Goal: Information Seeking & Learning: Find specific fact

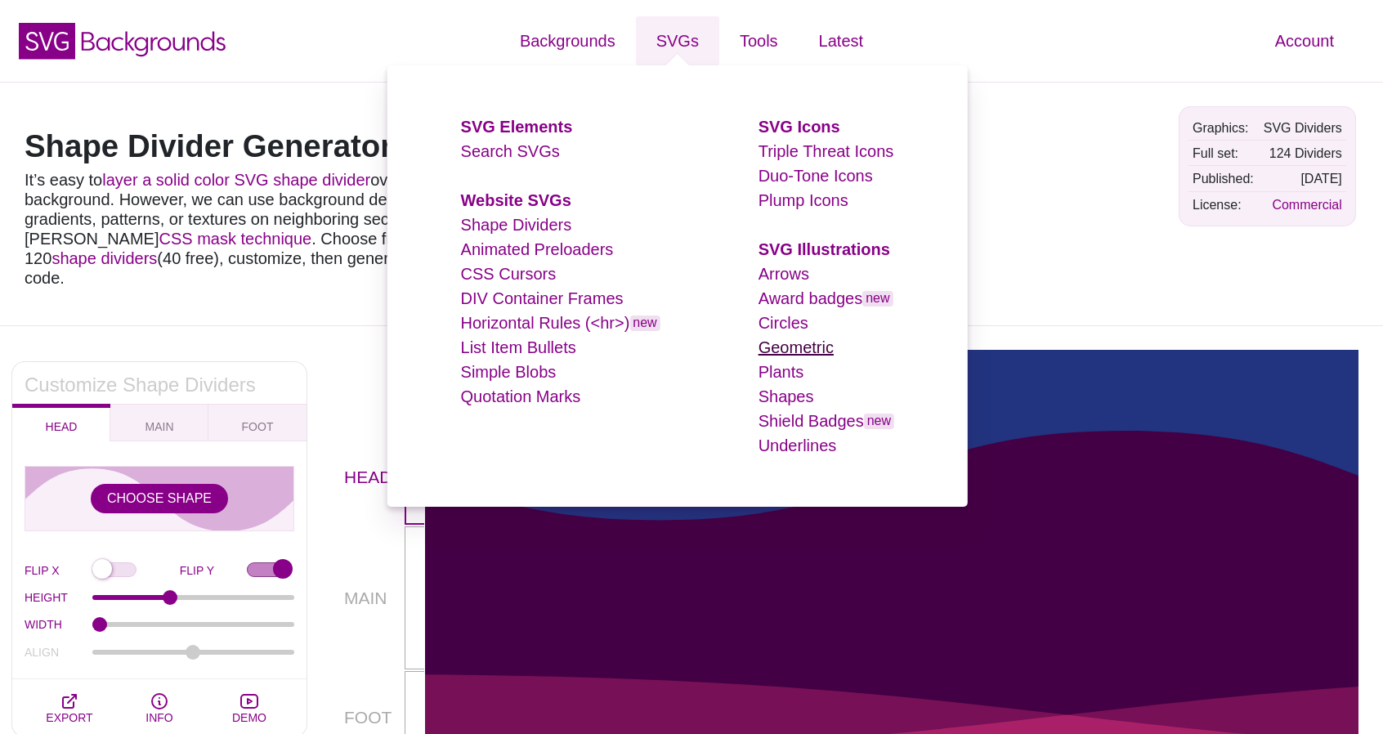
click at [827, 348] on link "Geometric" at bounding box center [796, 347] width 75 height 18
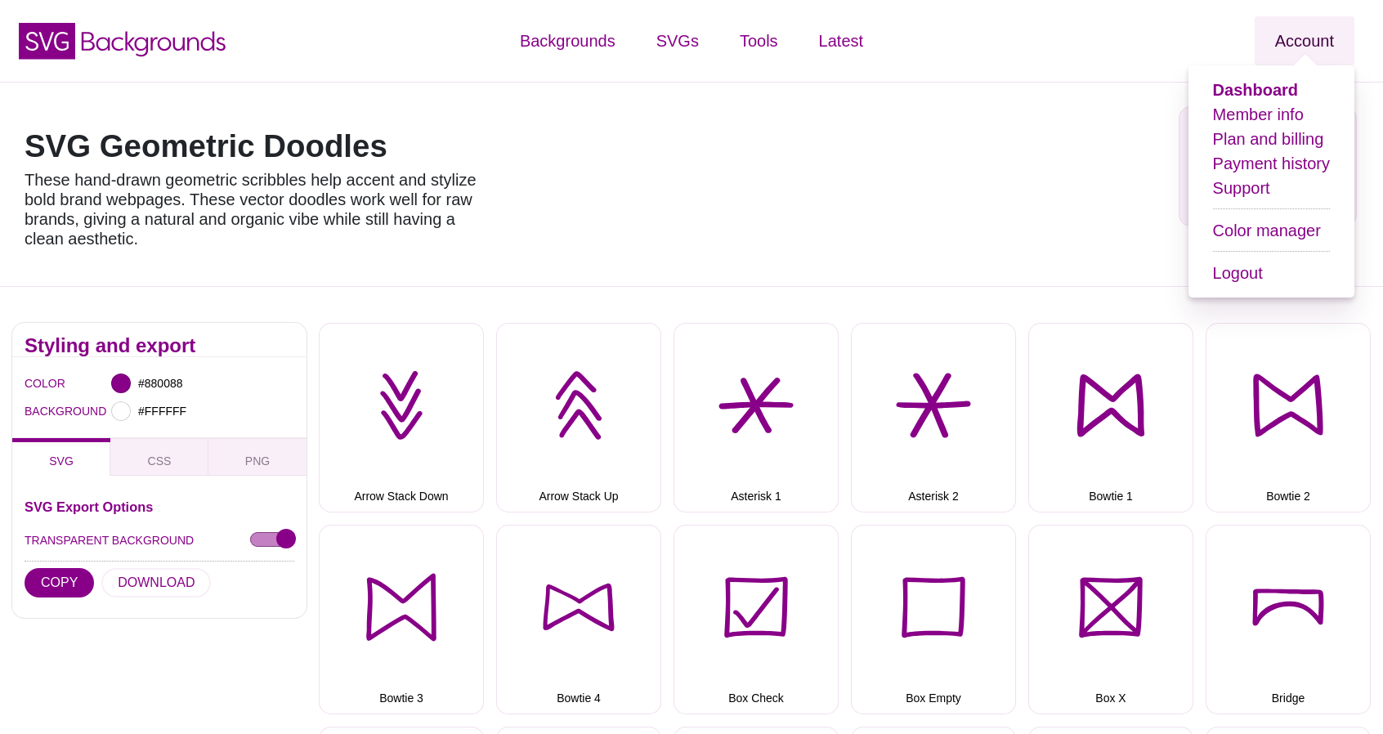
click at [1318, 50] on link "Account" at bounding box center [1305, 40] width 100 height 49
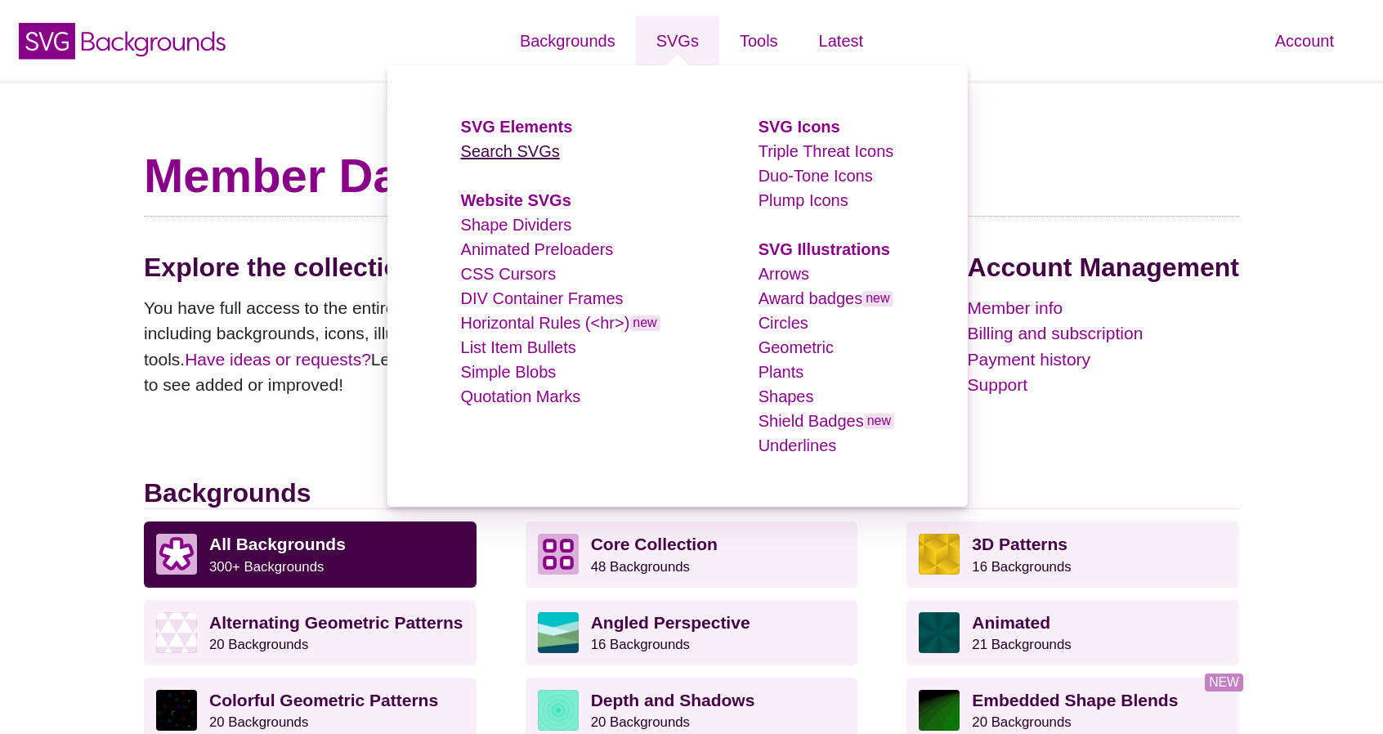
click at [510, 153] on link "Search SVGs" at bounding box center [510, 151] width 99 height 18
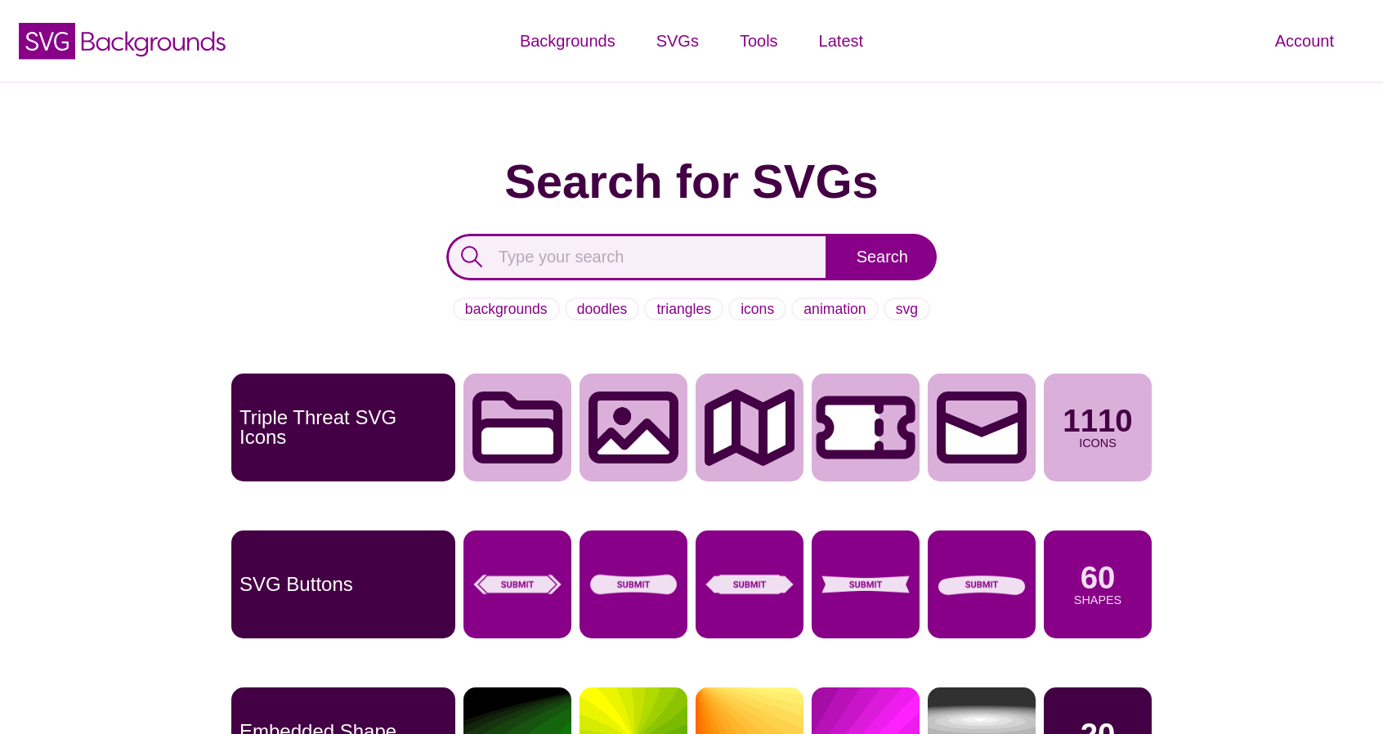
click at [531, 255] on input "text" at bounding box center [637, 257] width 382 height 47
type input "parallelogram"
click at [828, 234] on input "Search" at bounding box center [882, 257] width 109 height 47
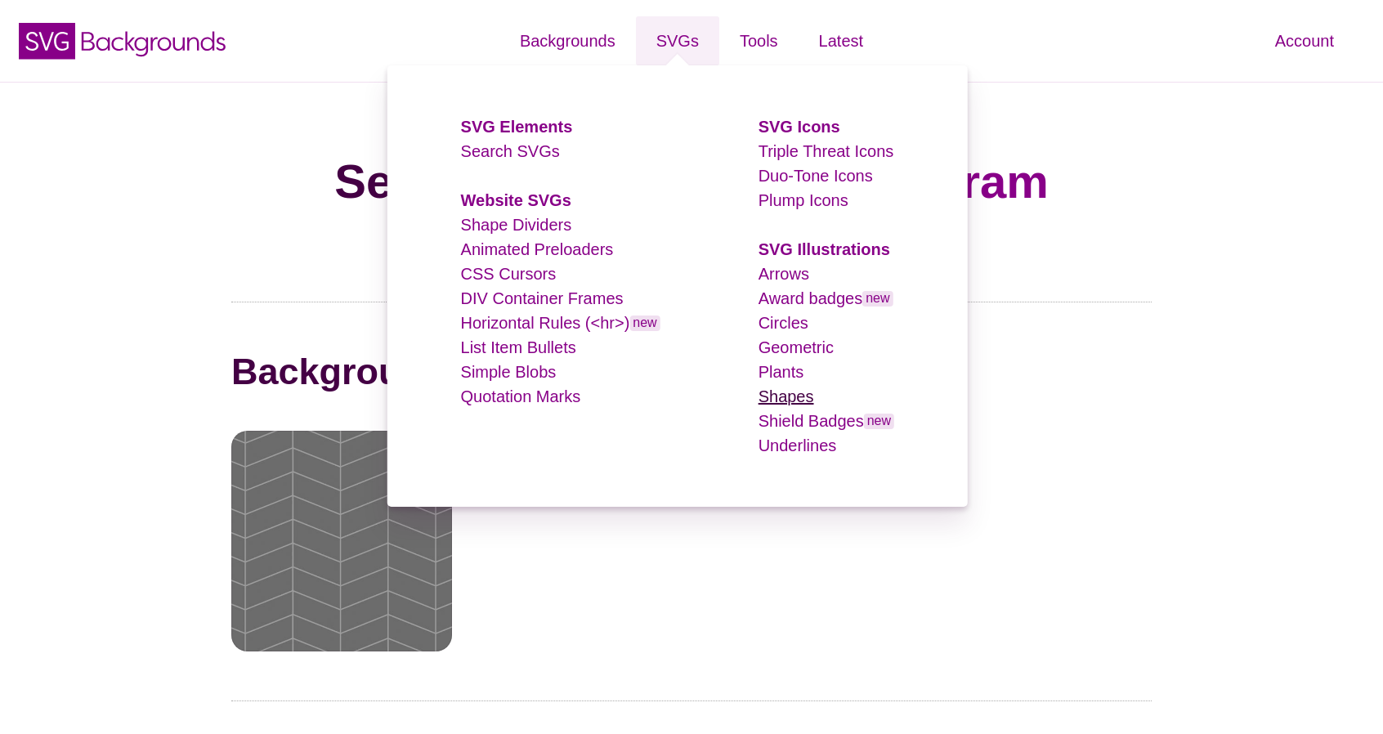
click at [781, 405] on link "Shapes" at bounding box center [787, 396] width 56 height 18
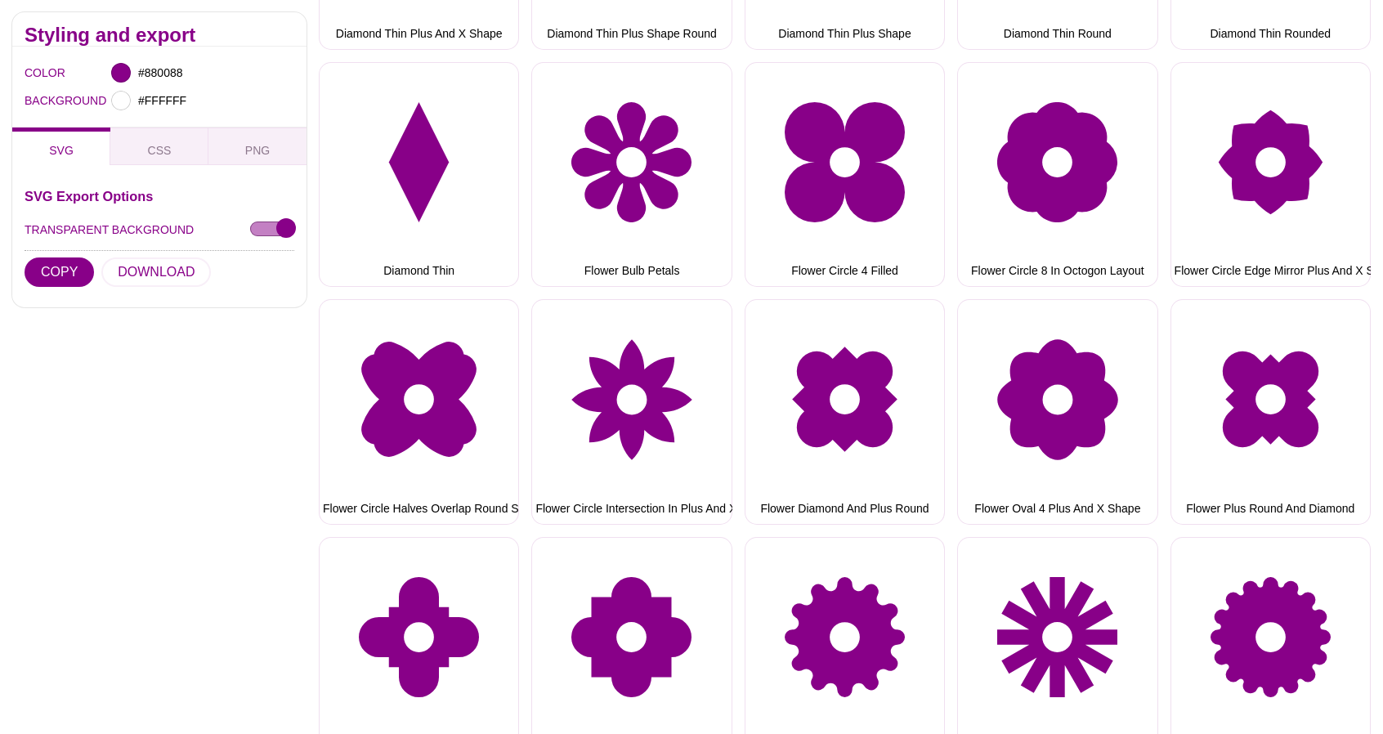
scroll to position [5304, 0]
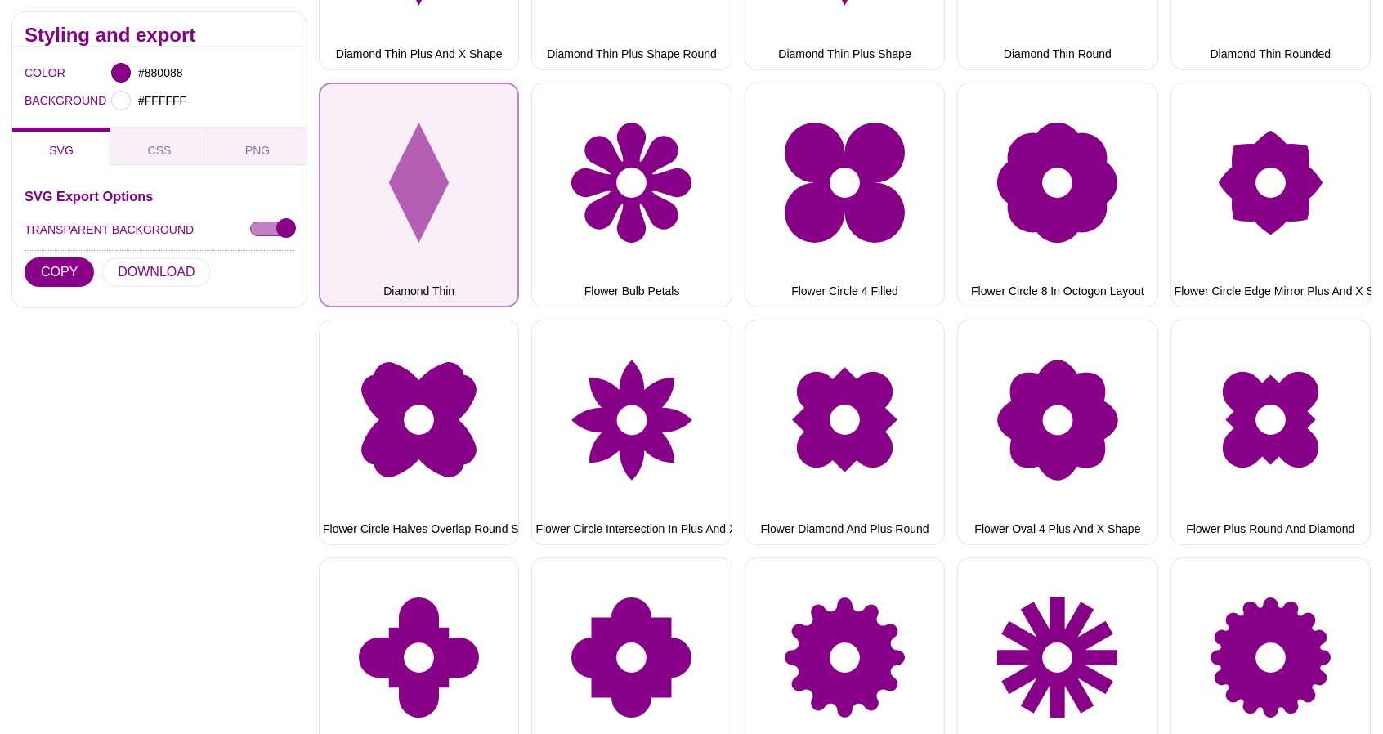
click at [446, 159] on button "Diamond Thin" at bounding box center [419, 195] width 200 height 225
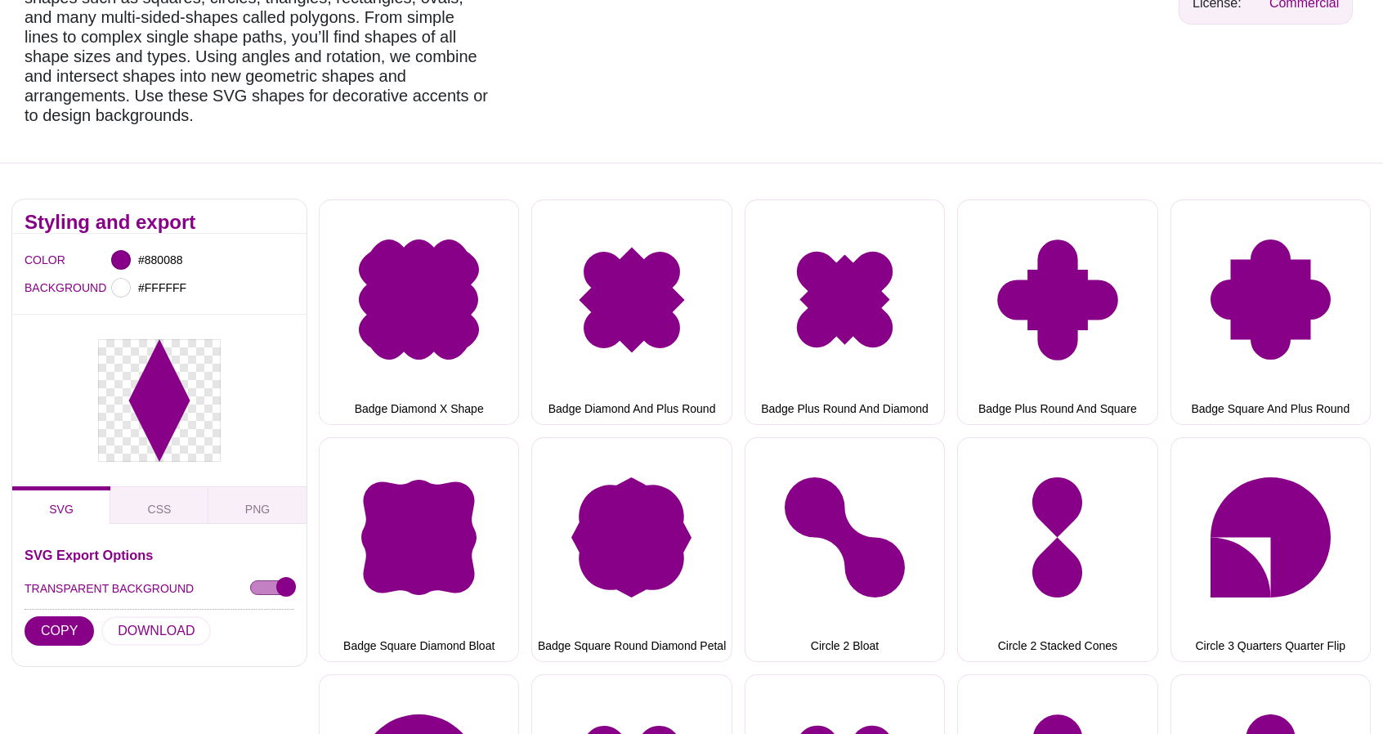
scroll to position [154, 0]
